Goal: Find specific page/section: Find specific page/section

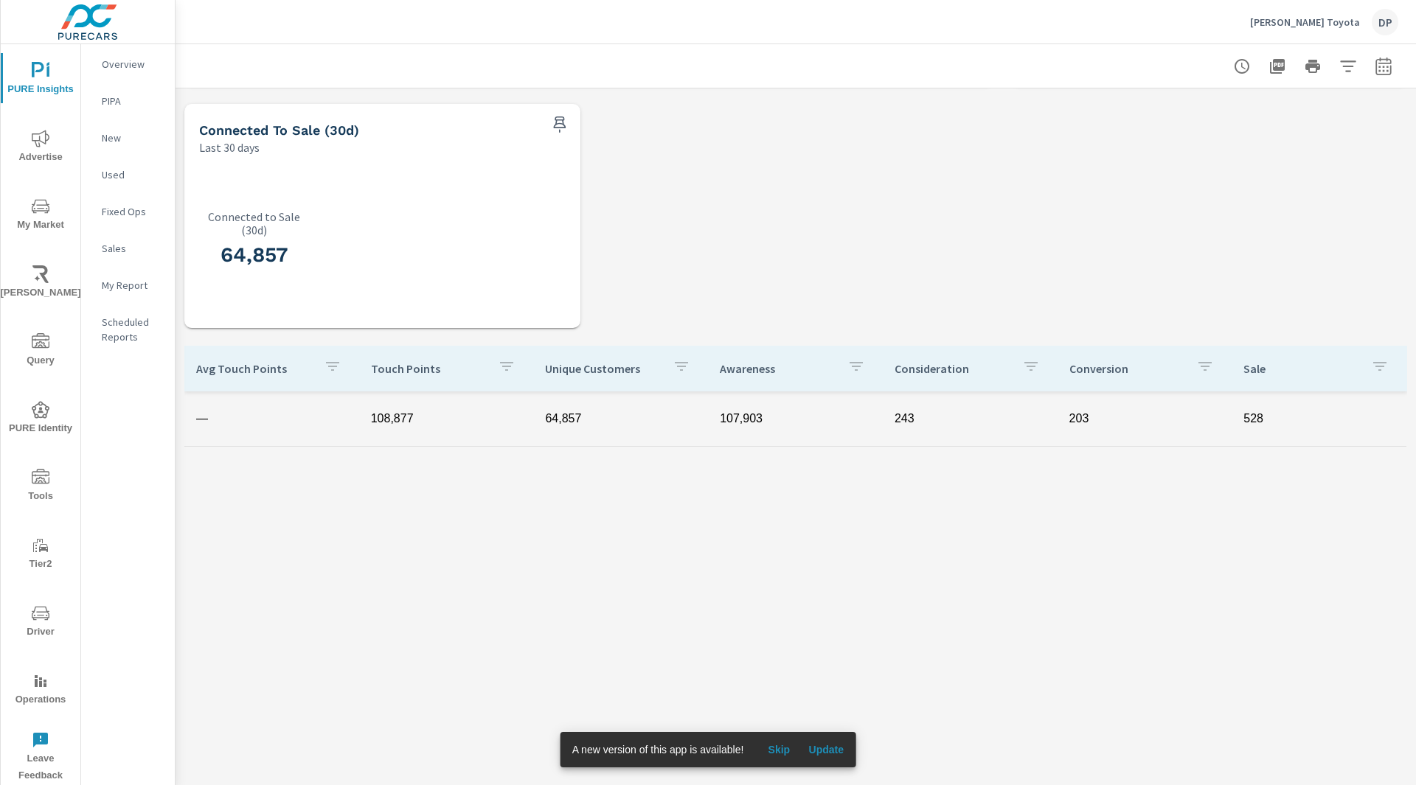
scroll to position [754, 0]
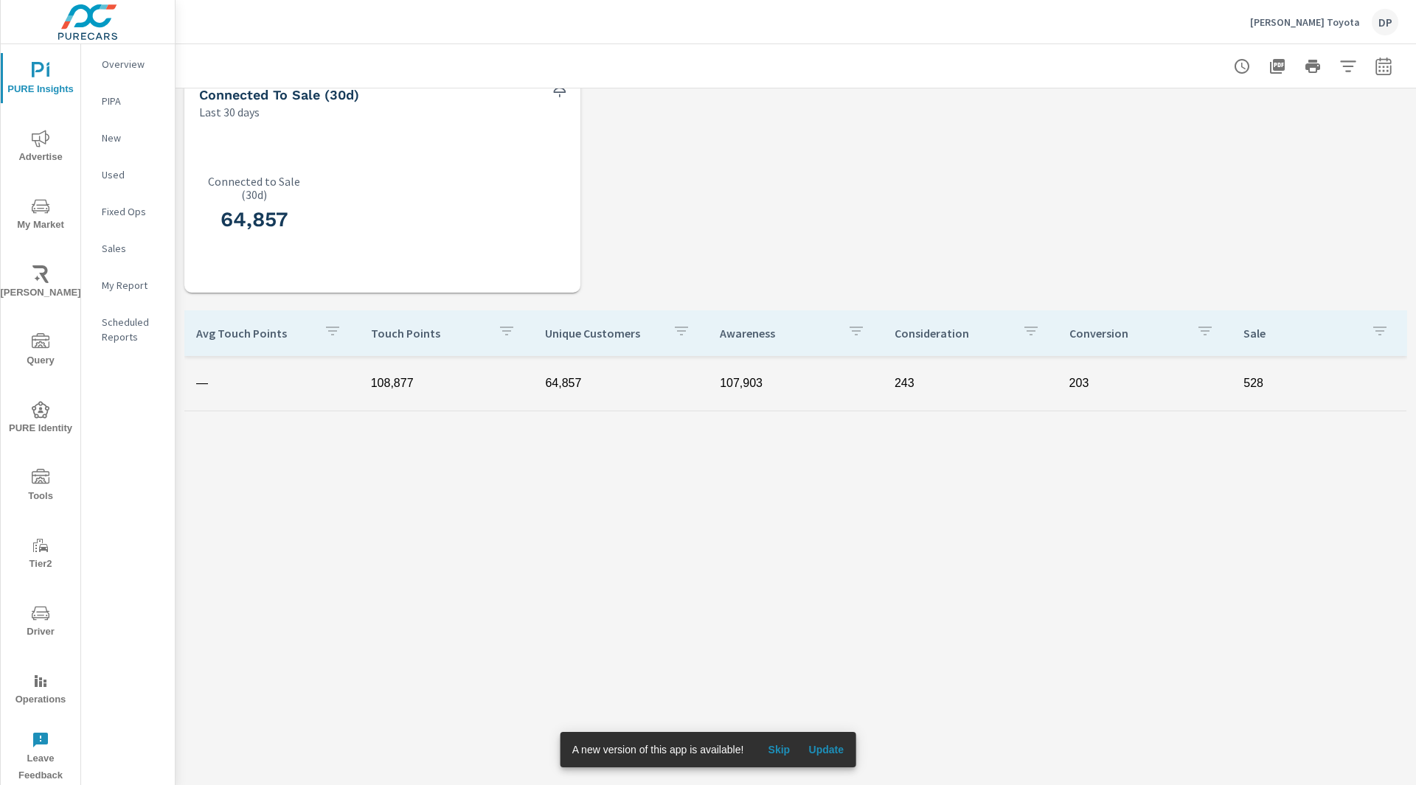
click at [118, 142] on p "New" at bounding box center [132, 138] width 61 height 15
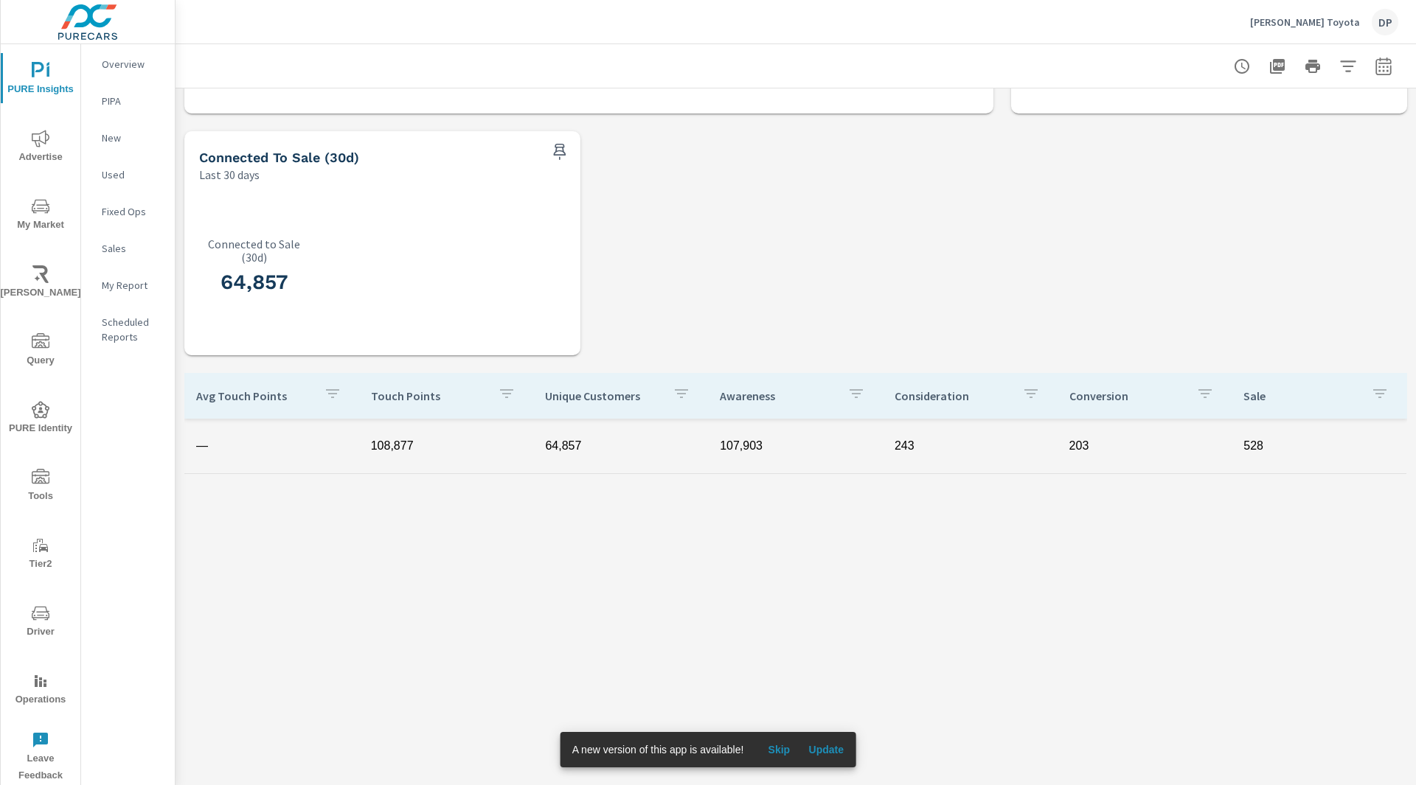
scroll to position [692, 0]
click at [1178, 623] on div "Avg Touch Points Touch Points Unique Customers Awareness Consideration Conversi…" at bounding box center [795, 594] width 1223 height 444
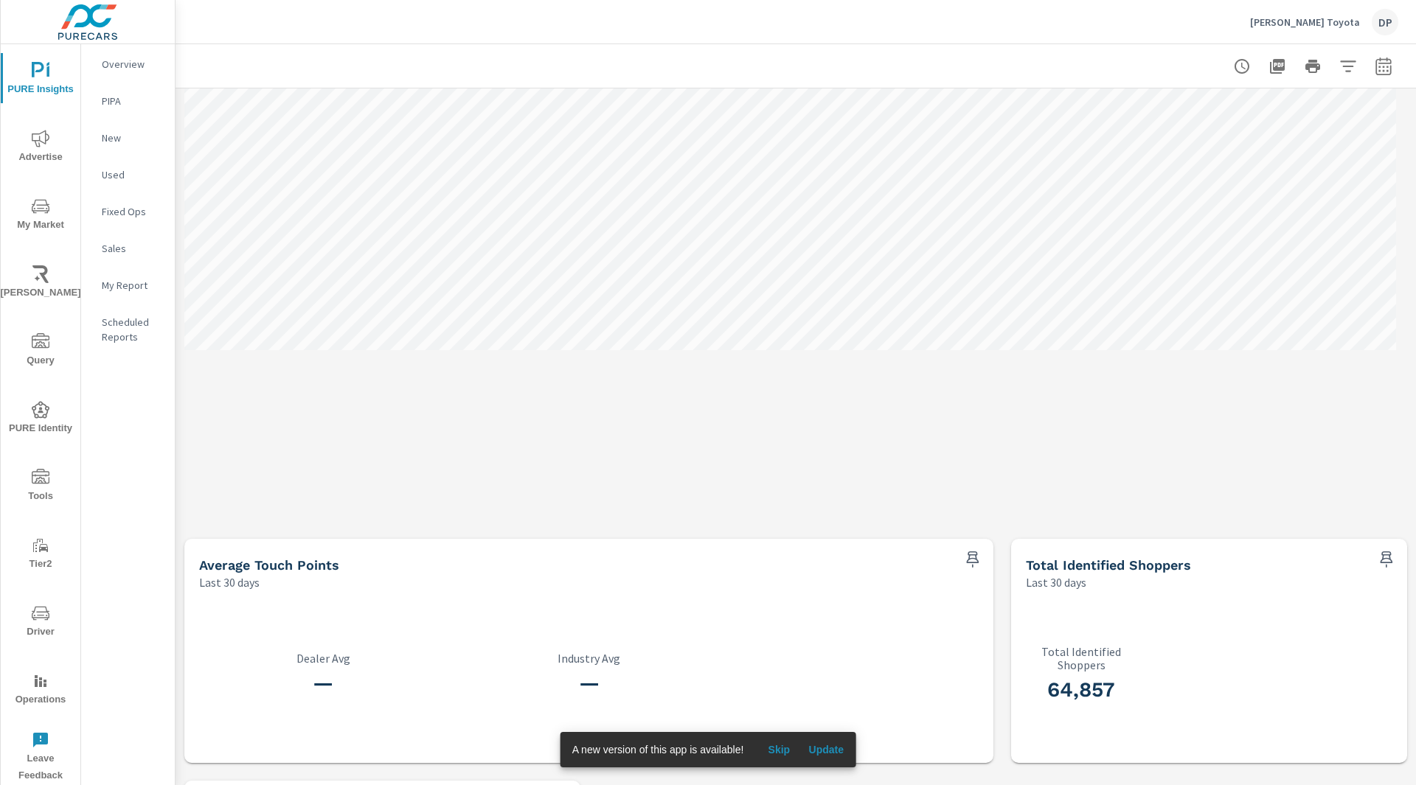
scroll to position [0, 0]
